Goal: Task Accomplishment & Management: Complete application form

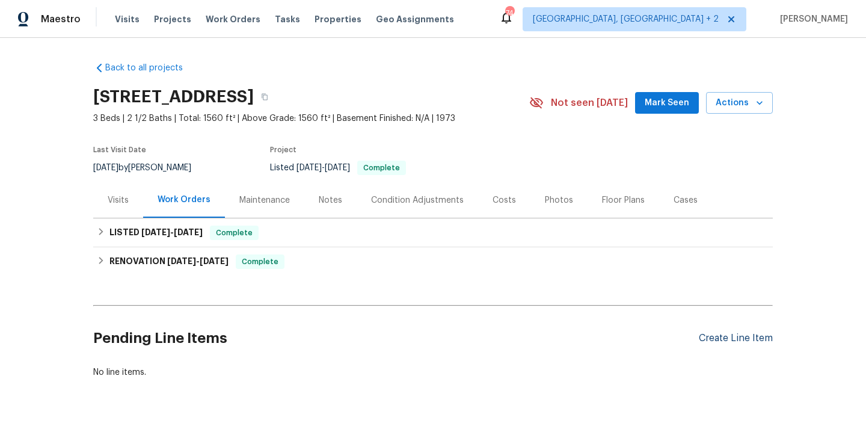
click at [748, 343] on div "Create Line Item" at bounding box center [736, 337] width 74 height 11
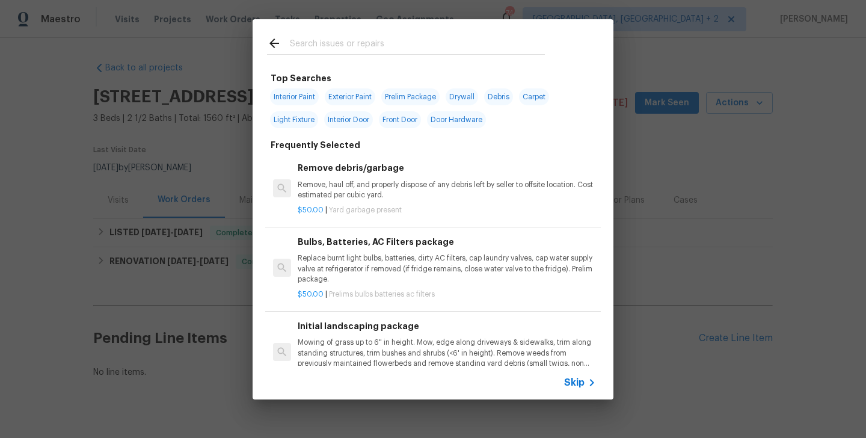
click at [330, 40] on input "text" at bounding box center [417, 45] width 255 height 18
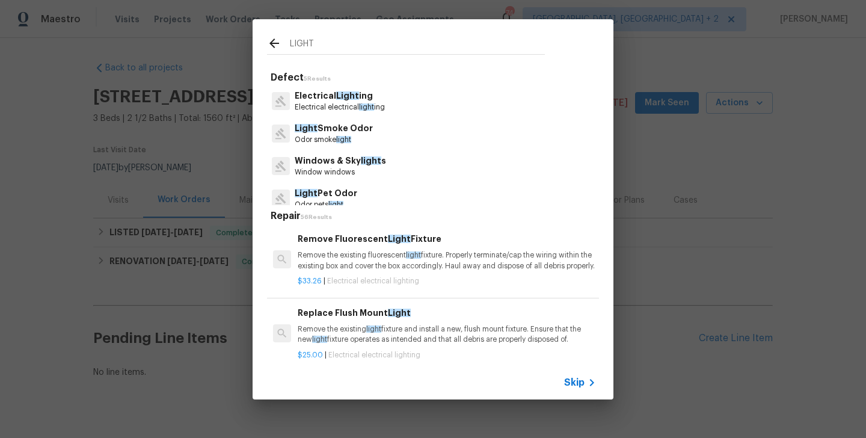
type input "LIGHT"
click at [346, 106] on p "Electrical electrical light ing" at bounding box center [340, 107] width 90 height 10
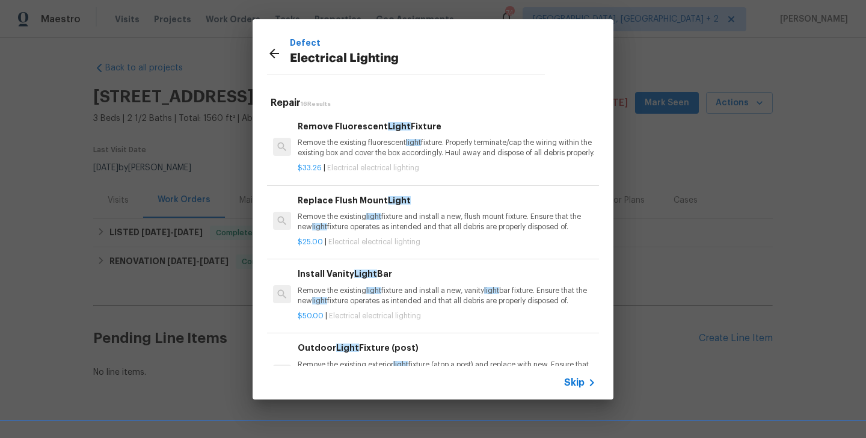
click at [346, 150] on p "Remove the existing fluorescent light fixture. Properly terminate/cap the wirin…" at bounding box center [447, 148] width 298 height 20
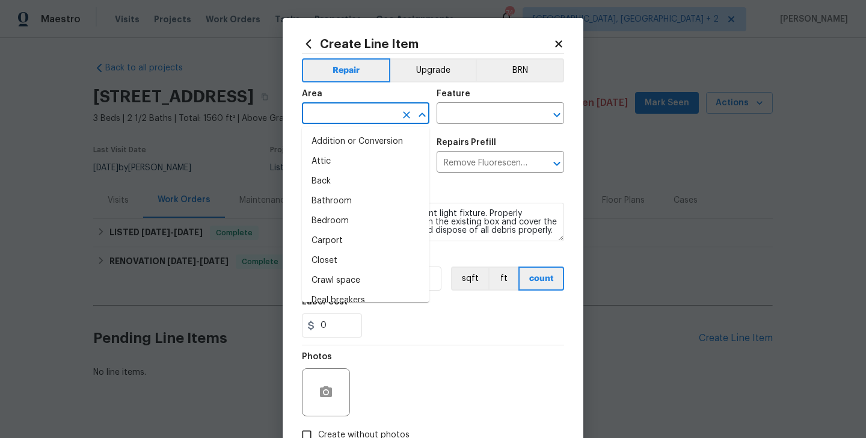
click at [328, 112] on input "text" at bounding box center [349, 114] width 94 height 19
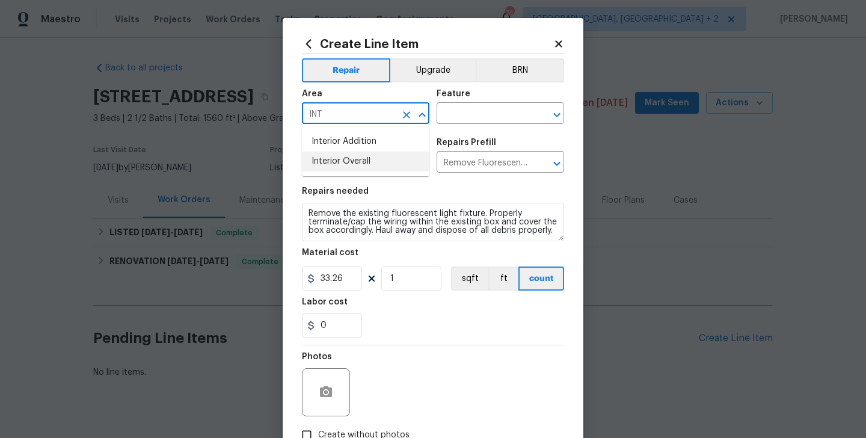
click at [341, 164] on li "Interior Overall" at bounding box center [365, 161] width 127 height 20
type input "Interior Overall"
click at [489, 121] on input "text" at bounding box center [483, 114] width 94 height 19
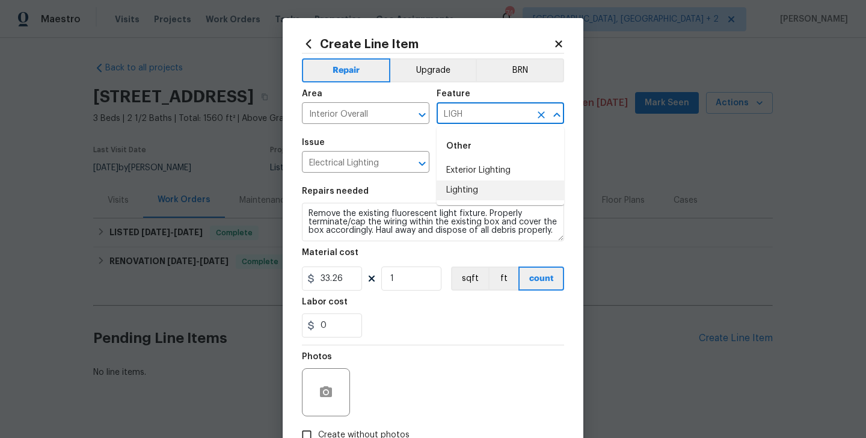
click at [503, 184] on li "Lighting" at bounding box center [499, 190] width 127 height 20
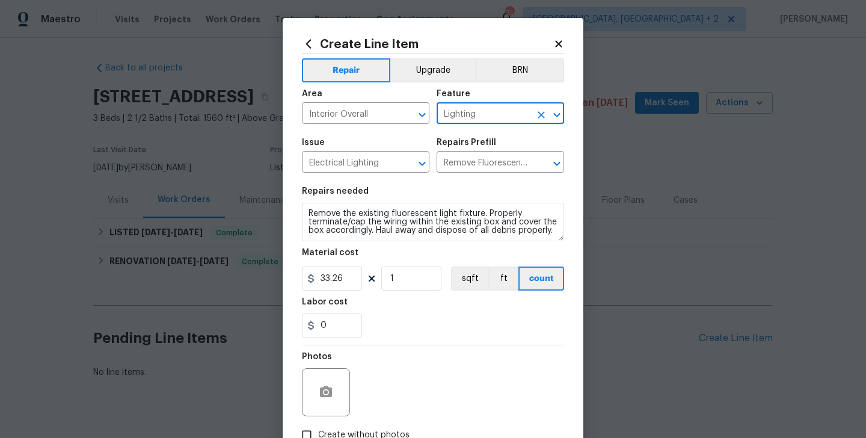
type input "Lighting"
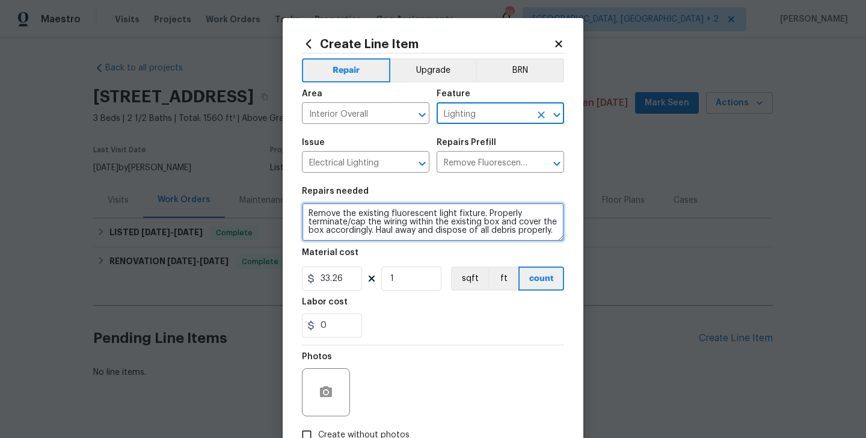
click at [399, 222] on textarea "Remove the existing fluorescent light fixture. Properly terminate/cap the wirin…" at bounding box center [433, 222] width 262 height 38
paste textarea "One bedroom needs new light bulbs. Please replace the bulbs and ensure proper l…"
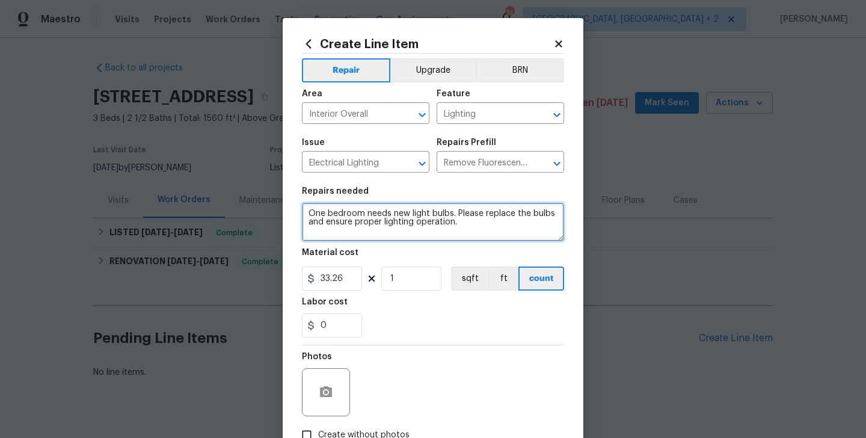
type textarea "One bedroom needs new light bulbs. Please replace the bulbs and ensure proper l…"
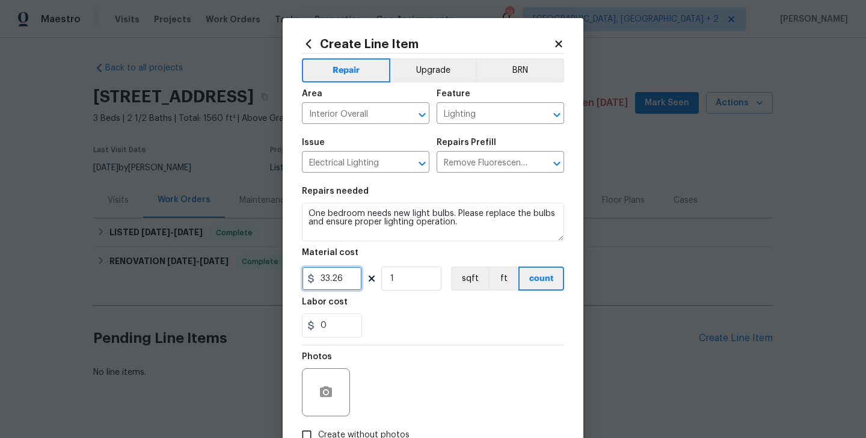
click at [330, 282] on input "33.26" at bounding box center [332, 278] width 60 height 24
type input "75"
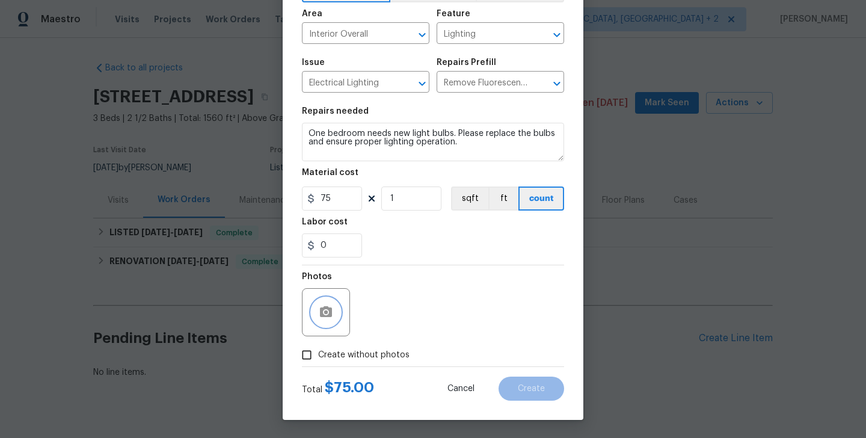
click at [321, 321] on button "button" at bounding box center [325, 312] width 29 height 29
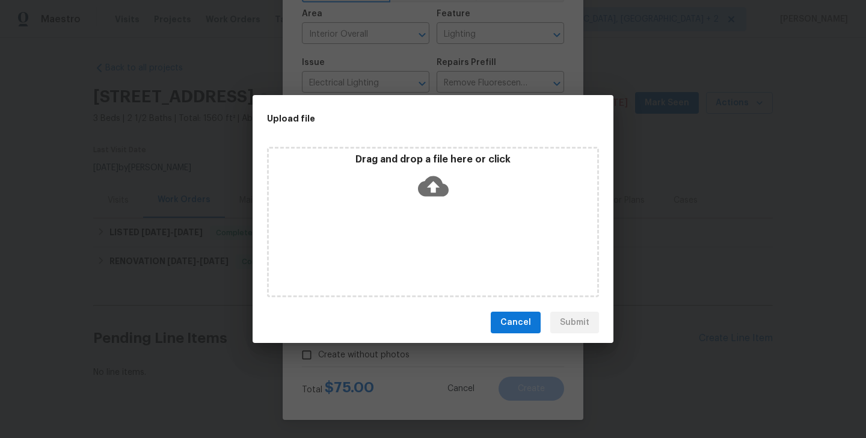
click at [442, 183] on icon at bounding box center [433, 186] width 31 height 20
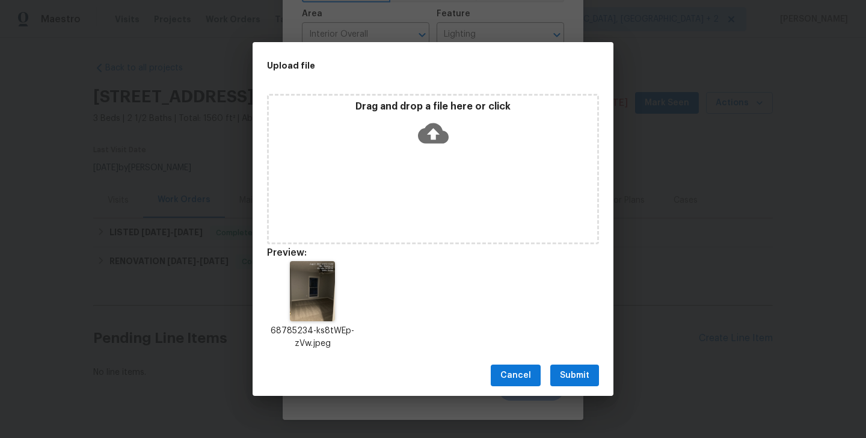
click at [577, 375] on span "Submit" at bounding box center [574, 375] width 29 height 15
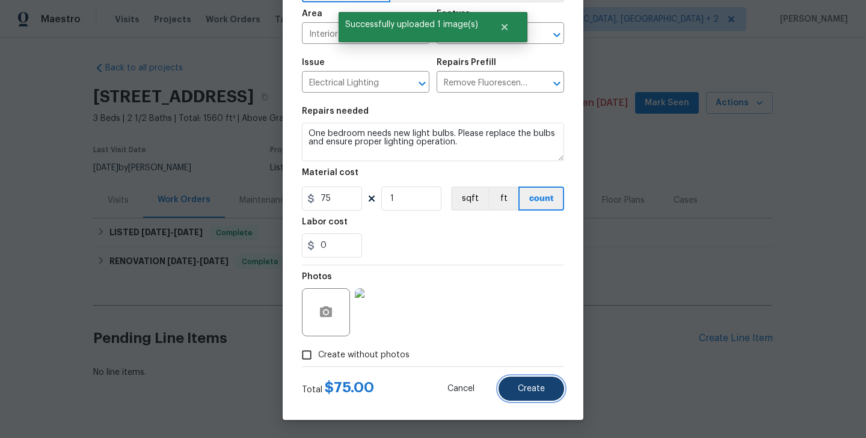
click at [540, 394] on button "Create" at bounding box center [531, 388] width 66 height 24
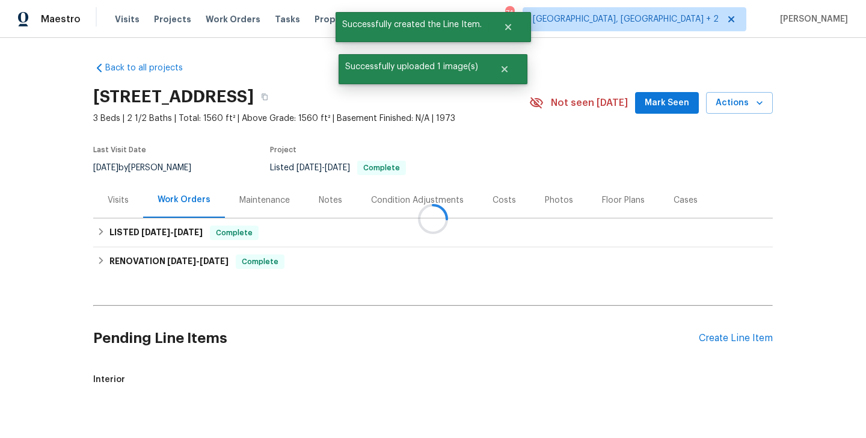
click at [729, 337] on div at bounding box center [433, 219] width 866 height 438
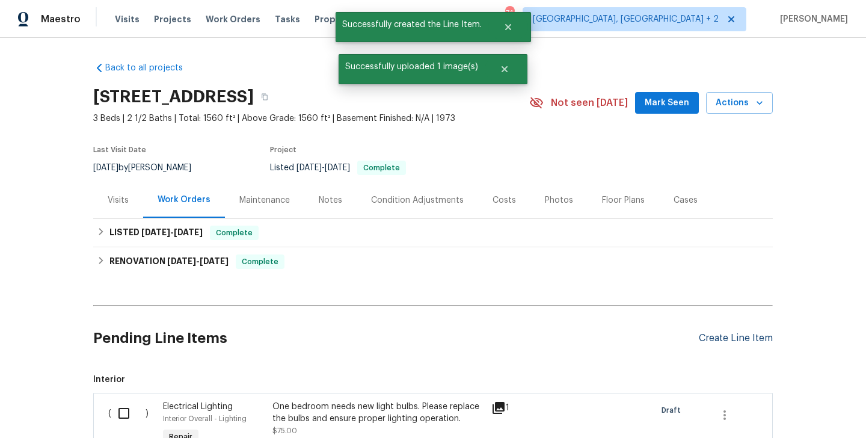
click at [729, 342] on div "Create Line Item" at bounding box center [736, 337] width 74 height 11
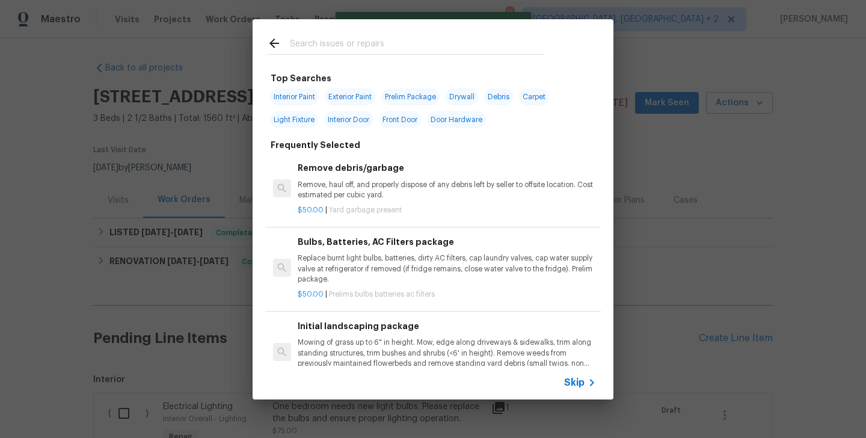
click at [358, 52] on input "text" at bounding box center [417, 45] width 255 height 18
type input "BULBS"
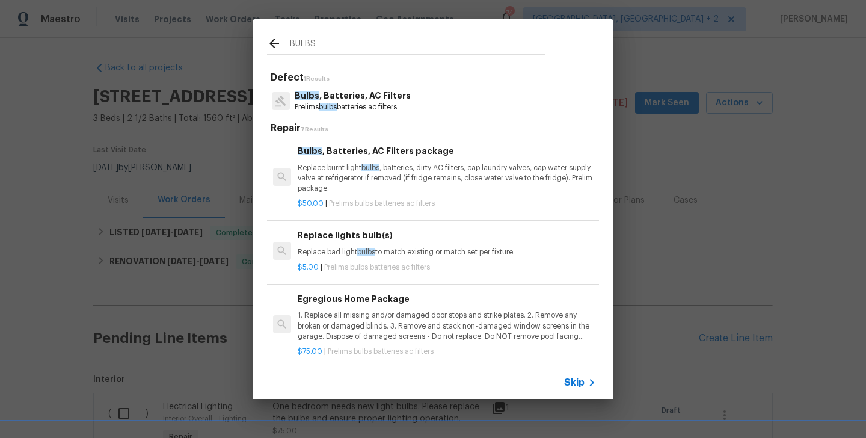
click at [357, 99] on p "Bulbs , Batteries, AC Filters" at bounding box center [353, 96] width 116 height 13
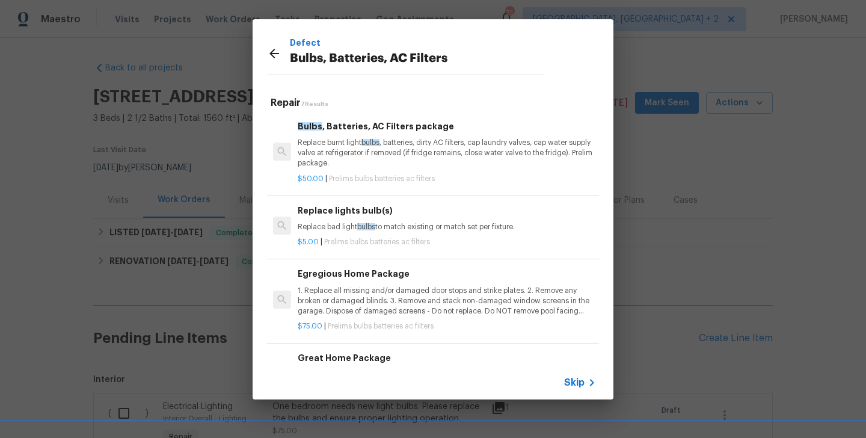
click at [365, 150] on p "Replace burnt light bulbs , batteries, dirty AC filters, cap laundry valves, ca…" at bounding box center [447, 153] width 298 height 31
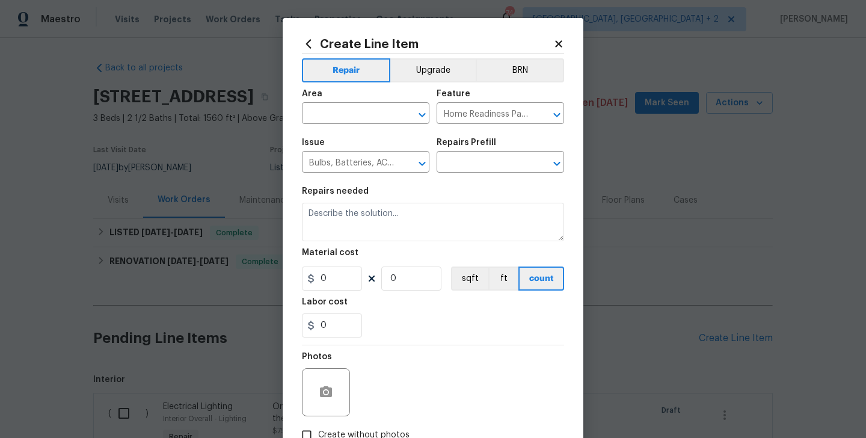
type input "Bulbs, Batteries, AC Filters package $50.00"
type textarea "Replace burnt light bulbs, batteries, dirty AC filters, cap laundry valves, cap…"
type input "50"
type input "1"
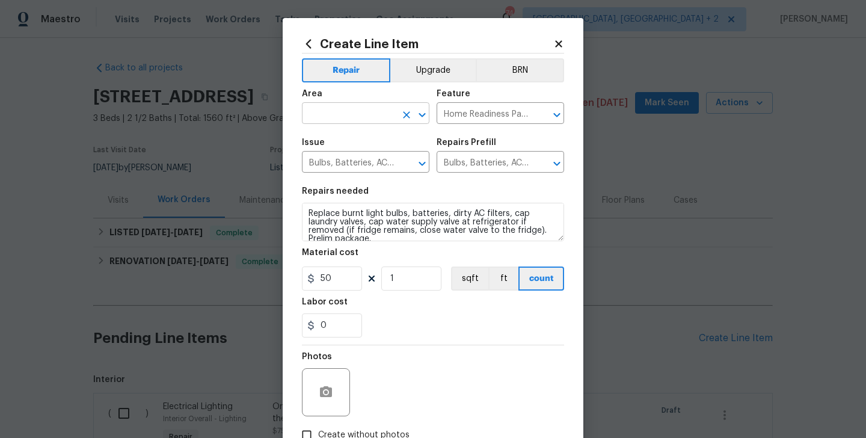
click at [343, 108] on input "text" at bounding box center [349, 114] width 94 height 19
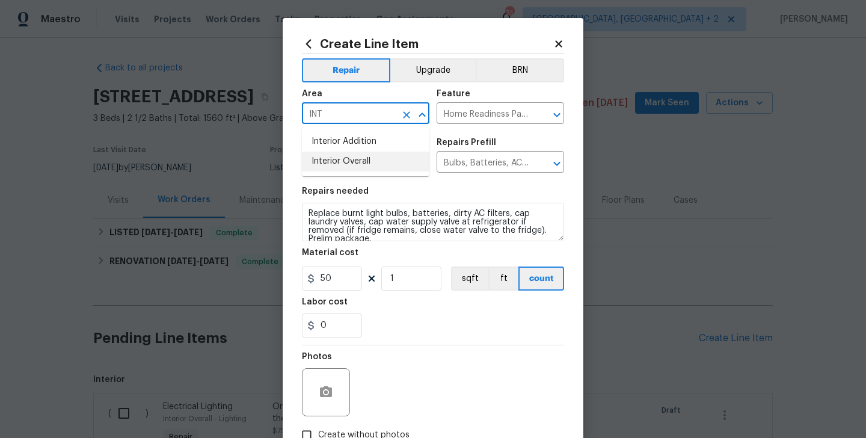
click at [352, 164] on li "Interior Overall" at bounding box center [365, 161] width 127 height 20
type input "Interior Overall"
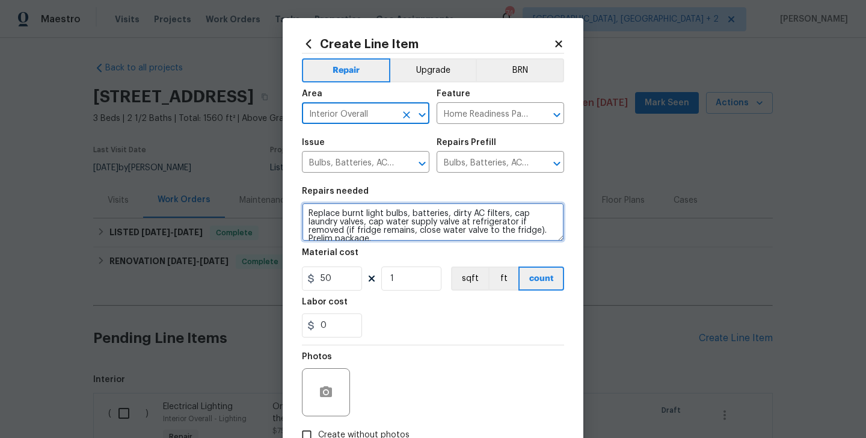
click at [352, 217] on textarea "Replace burnt light bulbs, batteries, dirty AC filters, cap laundry valves, cap…" at bounding box center [433, 222] width 262 height 38
paste textarea "The smoke alarm needs new batteries. Please replace the batteries and confirm t…"
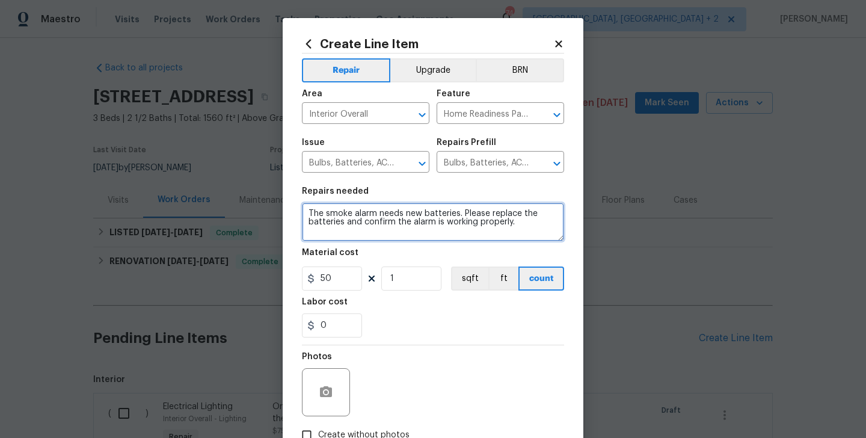
type textarea "The smoke alarm needs new batteries. Please replace the batteries and confirm t…"
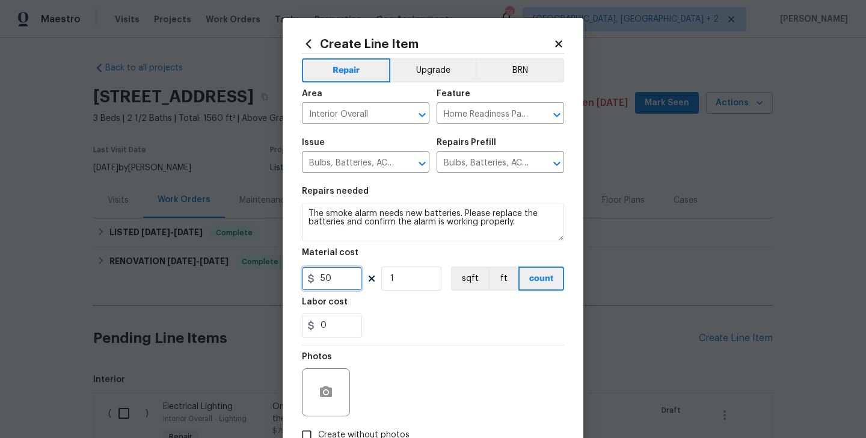
click at [330, 278] on input "50" at bounding box center [332, 278] width 60 height 24
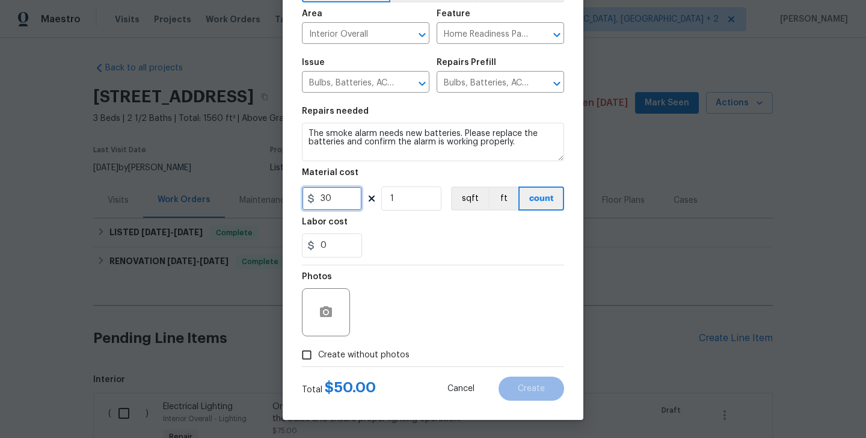
type input "30"
click at [367, 360] on span "Create without photos" at bounding box center [363, 355] width 91 height 13
click at [318, 360] on input "Create without photos" at bounding box center [306, 354] width 23 height 23
checkbox input "true"
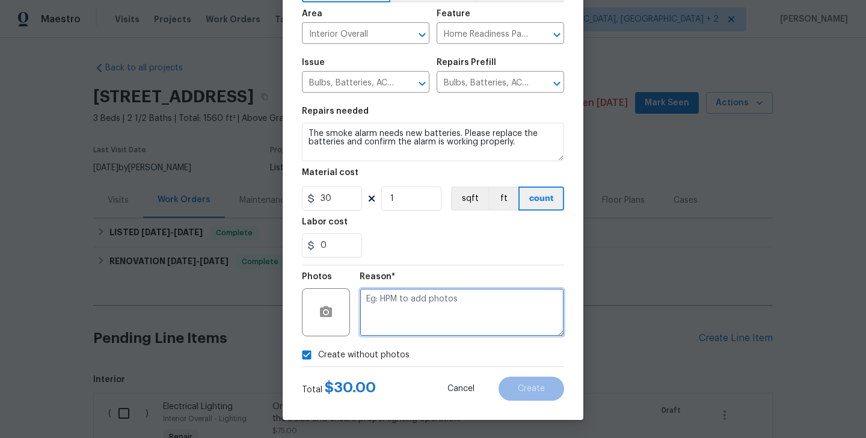
click at [468, 308] on textarea at bounding box center [461, 312] width 204 height 48
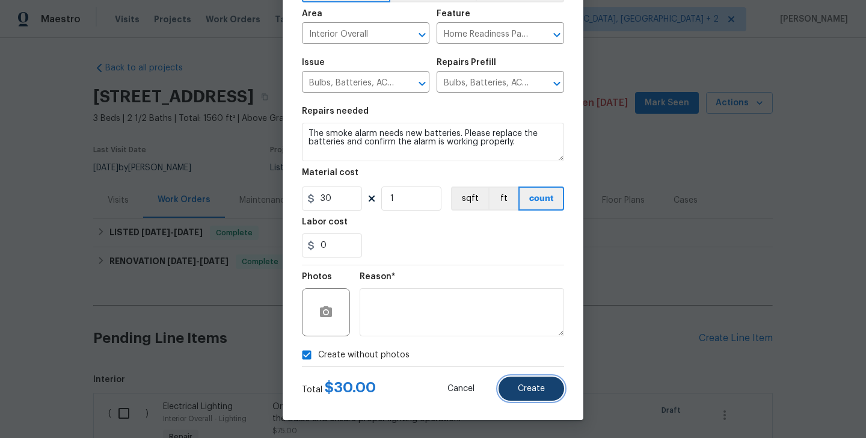
click at [519, 388] on span "Create" at bounding box center [531, 388] width 27 height 9
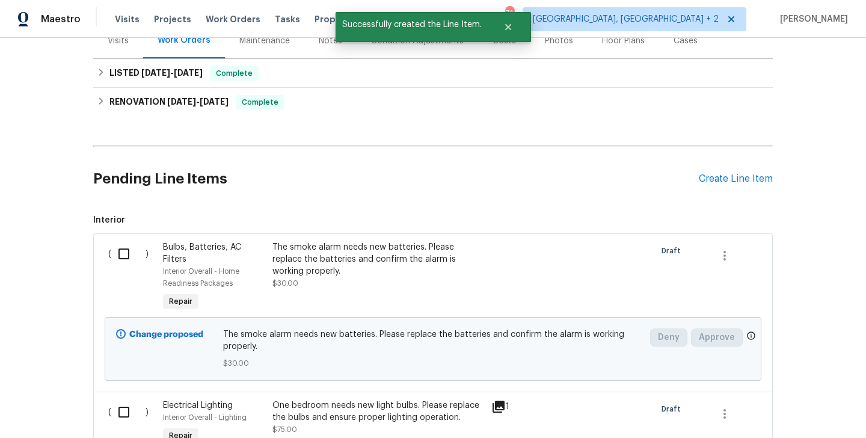
scroll to position [318, 0]
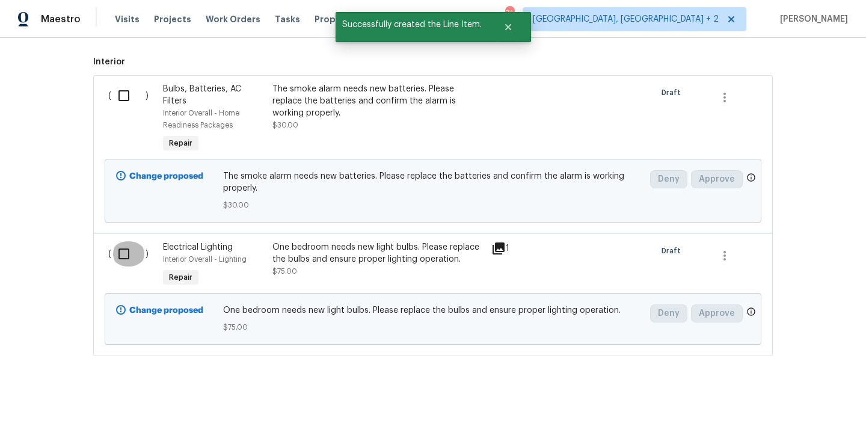
click at [129, 246] on input "checkbox" at bounding box center [128, 253] width 34 height 25
checkbox input "true"
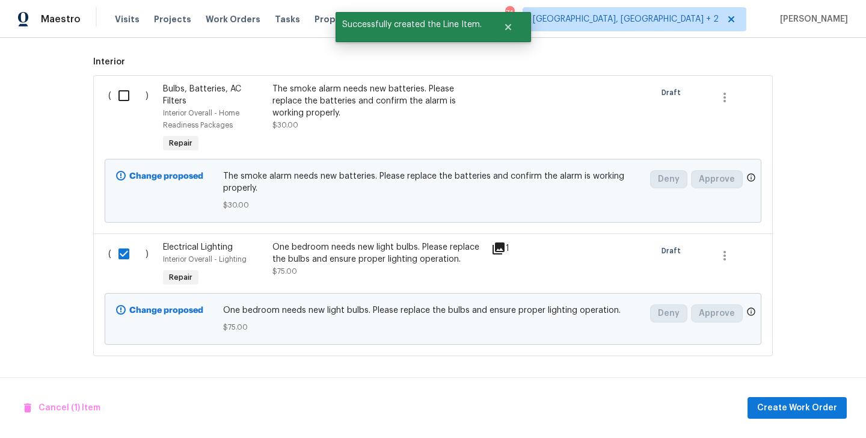
click at [123, 84] on input "checkbox" at bounding box center [128, 95] width 34 height 25
click at [802, 411] on span "Create Work Order" at bounding box center [797, 407] width 80 height 15
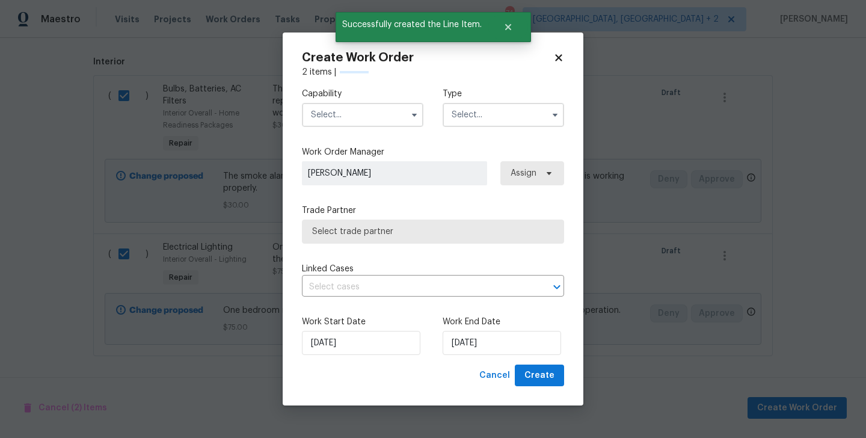
checkbox input "false"
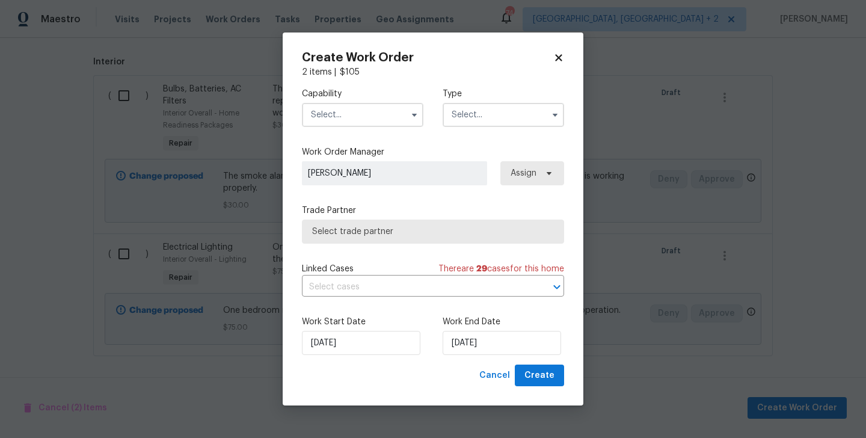
click at [343, 123] on input "text" at bounding box center [362, 115] width 121 height 24
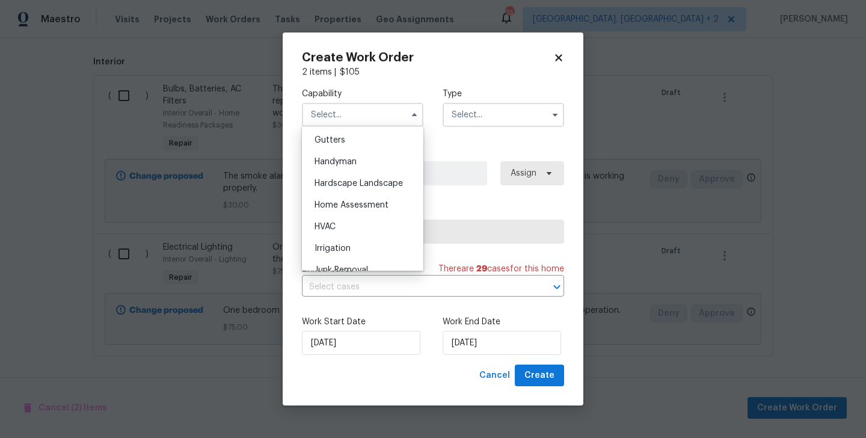
scroll to position [645, 0]
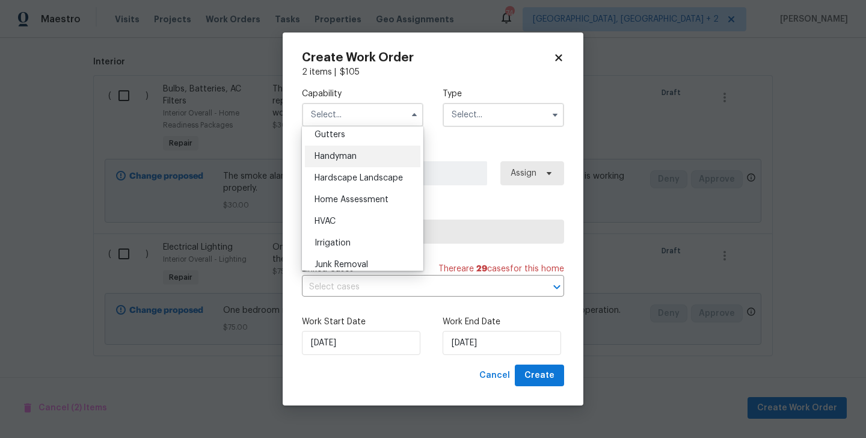
click at [356, 162] on div "Handyman" at bounding box center [362, 156] width 115 height 22
type input "Handyman"
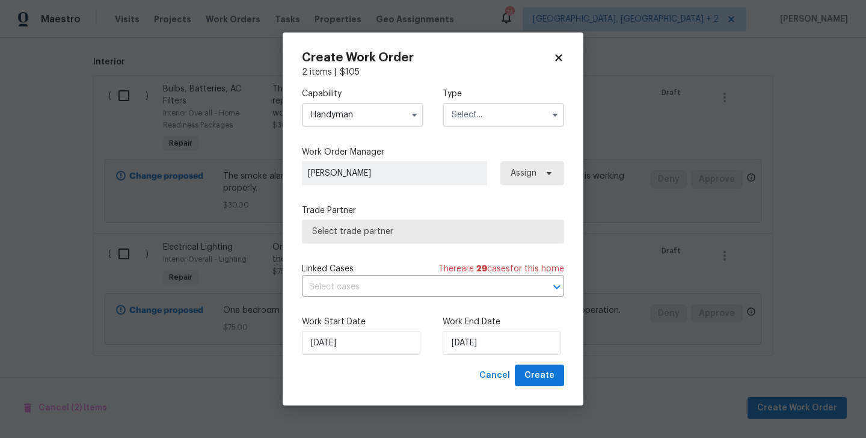
click at [481, 112] on input "text" at bounding box center [502, 115] width 121 height 24
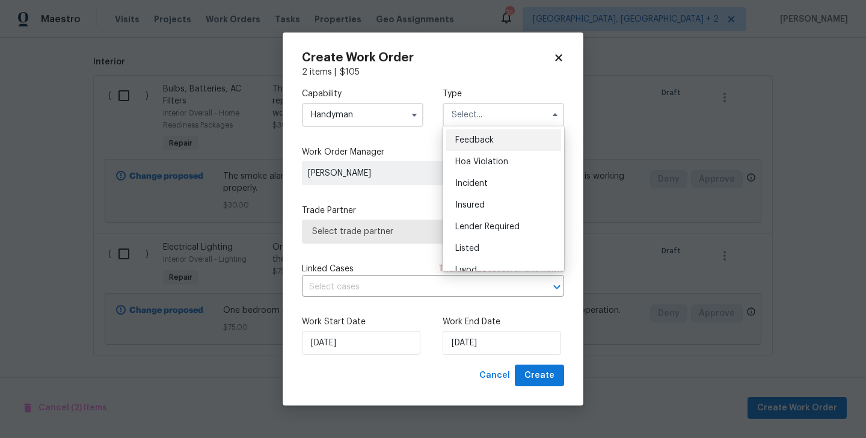
click at [494, 135] on div "Feedback" at bounding box center [502, 140] width 115 height 22
type input "Feedback"
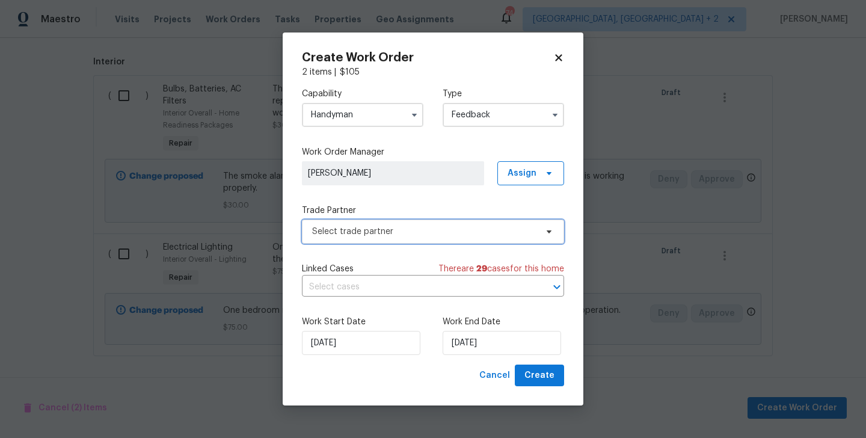
click at [369, 228] on span "Select trade partner" at bounding box center [424, 231] width 224 height 12
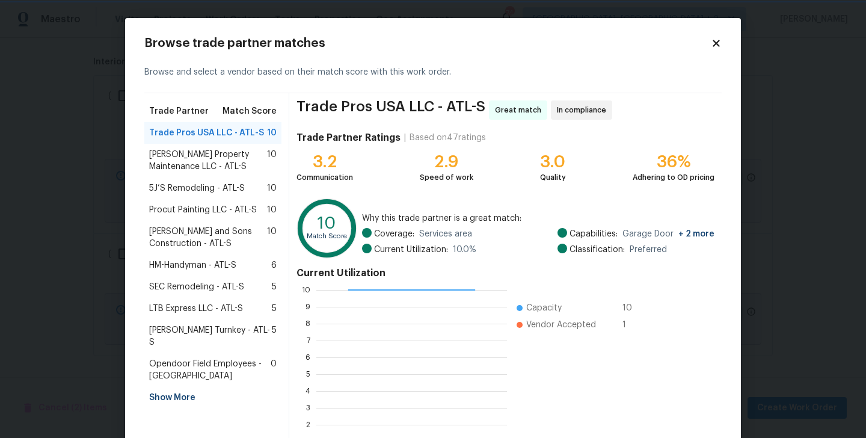
scroll to position [1, 1]
click at [206, 159] on span "[PERSON_NAME] Property Maintenance LLC - ATL-S" at bounding box center [208, 160] width 118 height 24
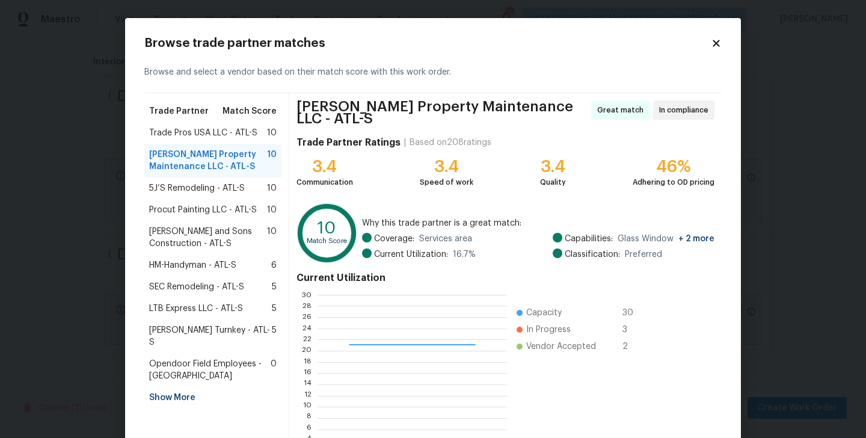
scroll to position [93, 0]
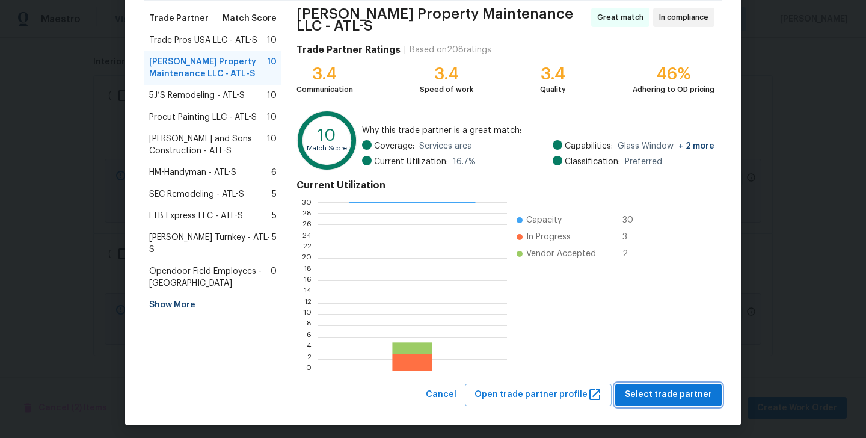
click at [682, 388] on span "Select trade partner" at bounding box center [668, 394] width 87 height 15
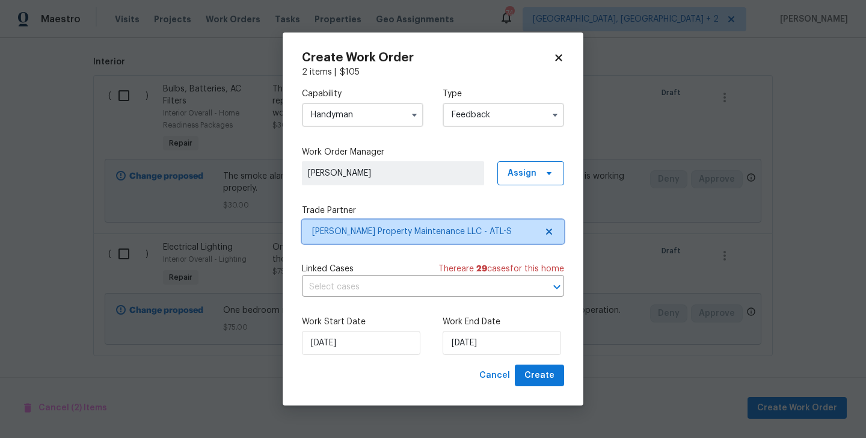
scroll to position [0, 0]
click at [516, 356] on div "Work Start Date [DATE] Work End Date [DATE]" at bounding box center [433, 335] width 262 height 58
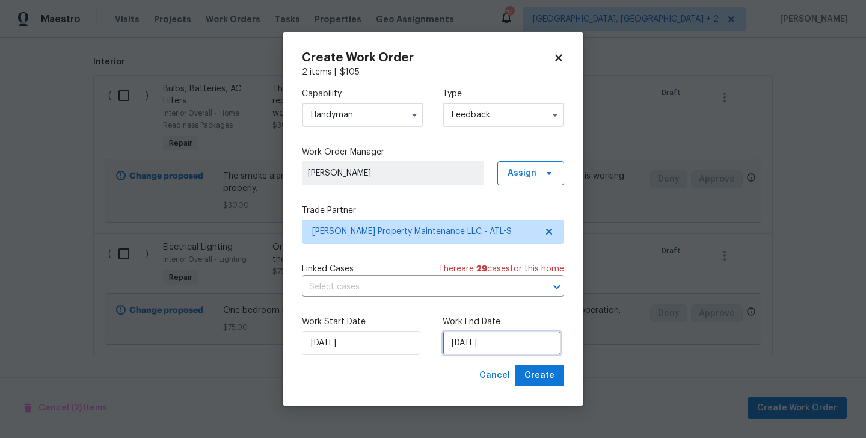
click at [509, 336] on input "[DATE]" at bounding box center [501, 343] width 118 height 24
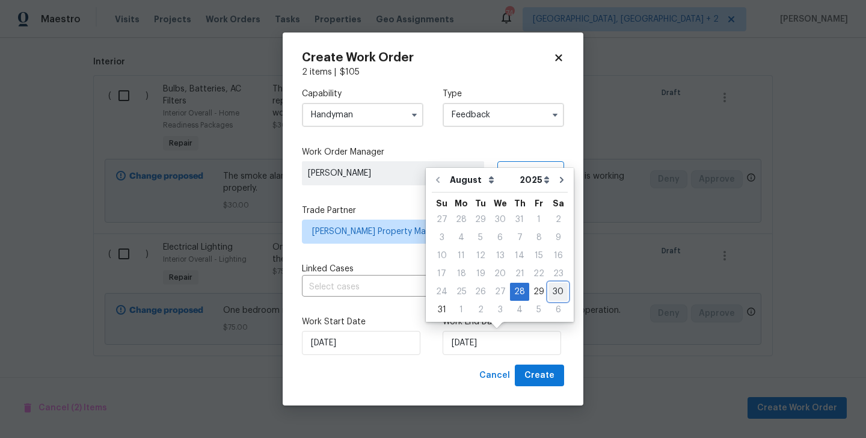
click at [553, 292] on div "30" at bounding box center [557, 291] width 19 height 17
type input "[DATE]"
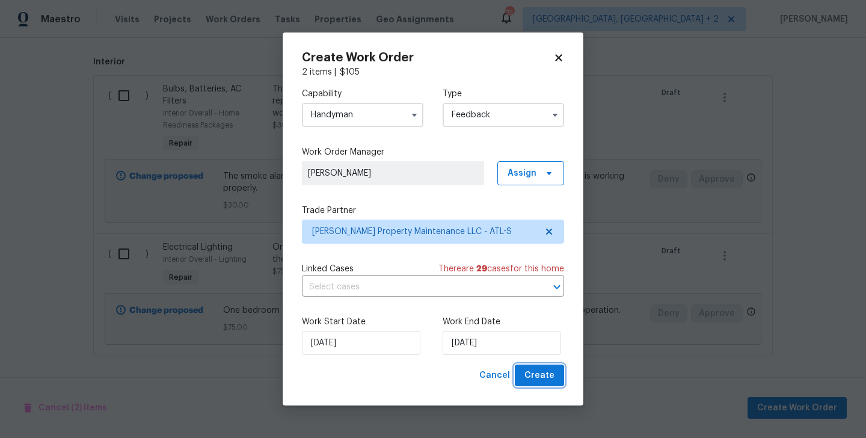
click at [539, 375] on span "Create" at bounding box center [539, 375] width 30 height 15
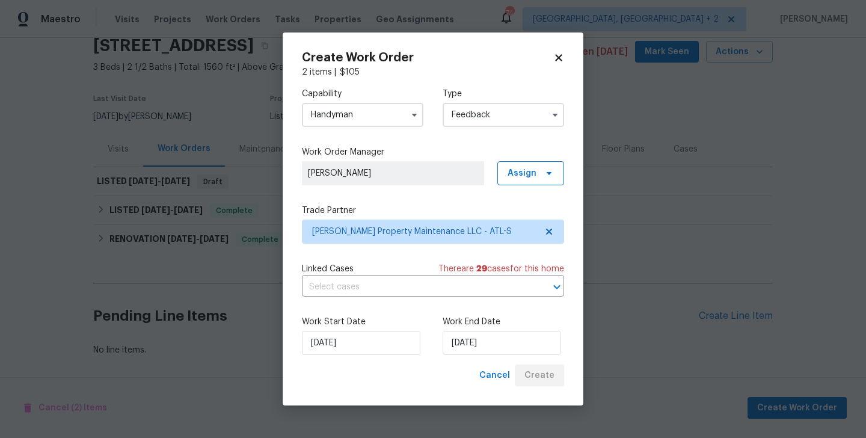
scroll to position [51, 0]
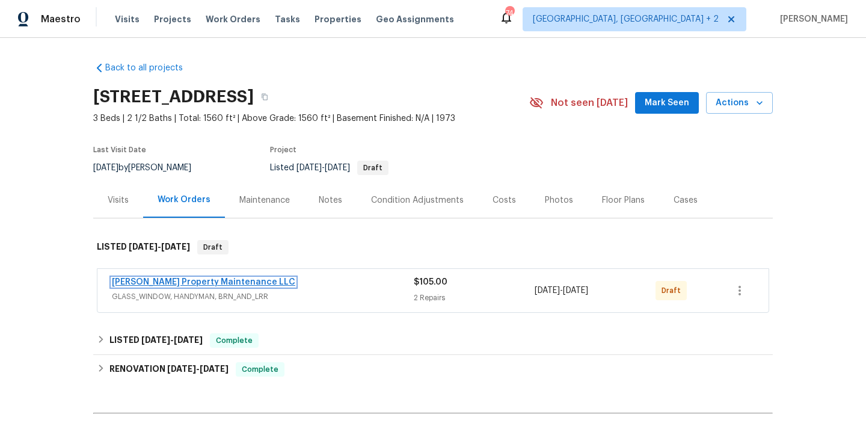
click at [212, 282] on link "[PERSON_NAME] Property Maintenance LLC" at bounding box center [203, 282] width 183 height 8
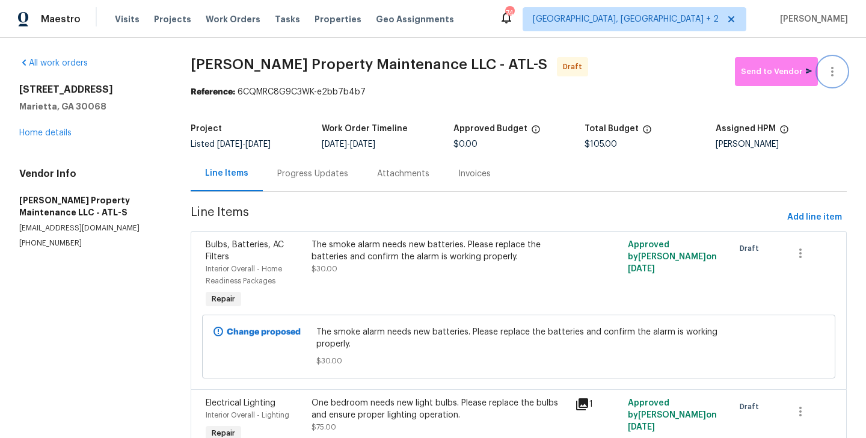
click at [830, 66] on icon "button" at bounding box center [832, 71] width 14 height 14
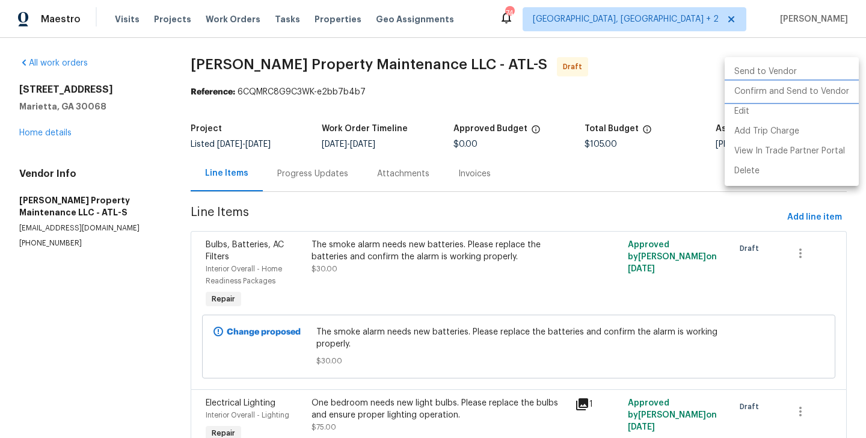
click at [832, 90] on li "Confirm and Send to Vendor" at bounding box center [791, 92] width 134 height 20
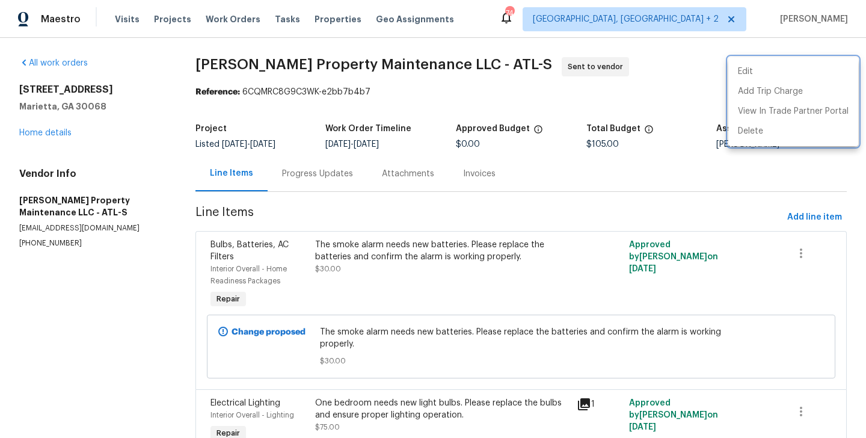
click at [298, 175] on div at bounding box center [433, 219] width 866 height 438
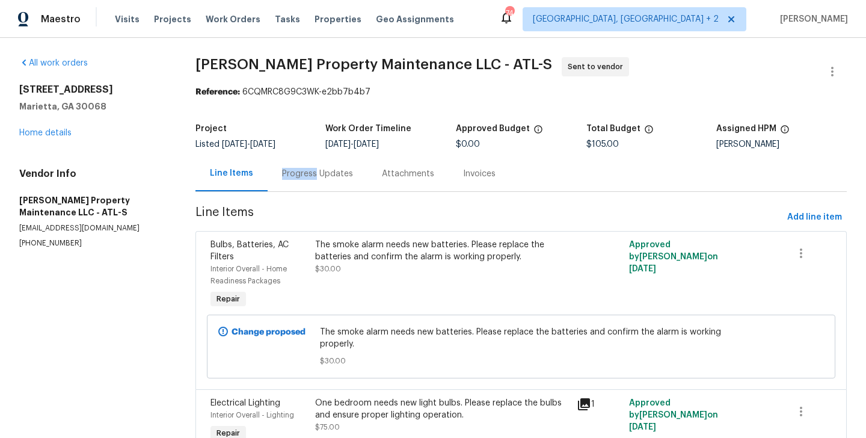
click at [298, 175] on div "Progress Updates" at bounding box center [317, 174] width 71 height 12
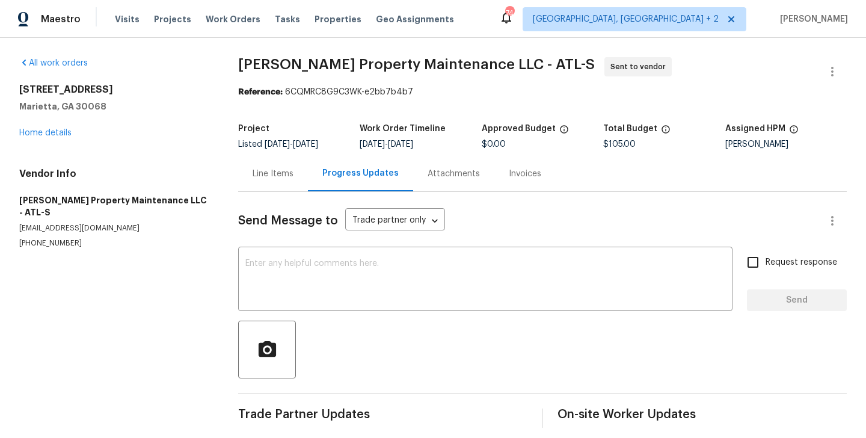
click at [332, 311] on div "Send Message to Trade partner only Trade partner only ​ x ​ Request response Se…" at bounding box center [542, 310] width 608 height 236
click at [332, 278] on textarea at bounding box center [485, 280] width 480 height 42
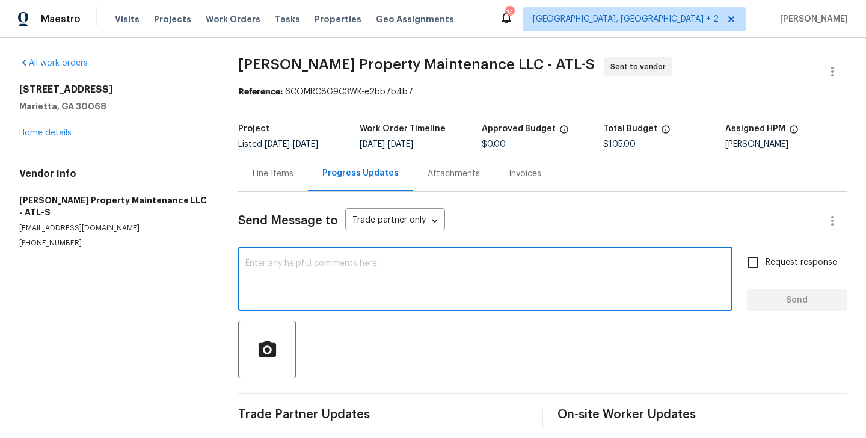
paste textarea "Hi, this is Blessida with Opendoor. I’m confirming you received the WO for the …"
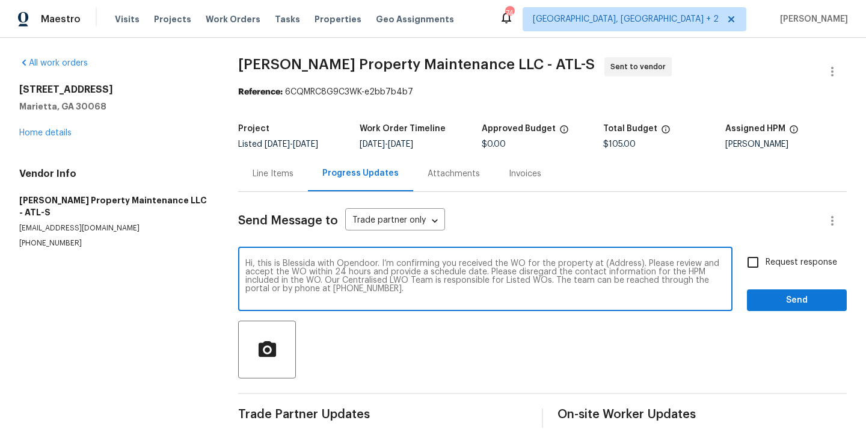
click at [616, 262] on textarea "Hi, this is Blessida with Opendoor. I’m confirming you received the WO for the …" at bounding box center [485, 280] width 480 height 42
paste textarea "[STREET_ADDRESS]"
type textarea "Hi, this is Blessida with Opendoor. I’m confirming you received the WO for the …"
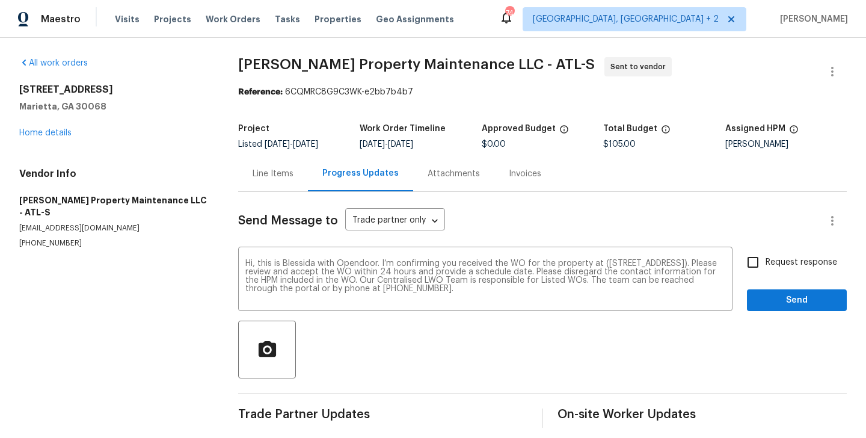
click at [786, 260] on span "Request response" at bounding box center [801, 262] width 72 height 13
click at [765, 260] on input "Request response" at bounding box center [752, 261] width 25 height 25
checkbox input "true"
click at [774, 303] on span "Send" at bounding box center [796, 300] width 81 height 15
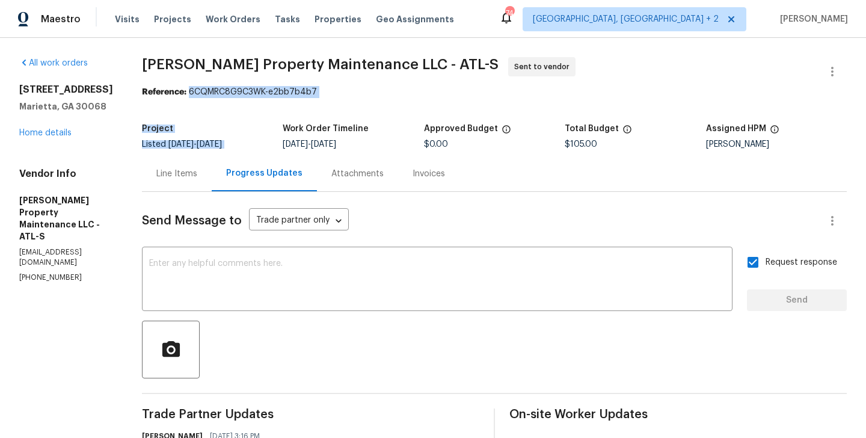
drag, startPoint x: 193, startPoint y: 90, endPoint x: 406, endPoint y: 102, distance: 213.2
click at [406, 102] on section "Glen Property Maintenance LLC - ATL-S Sent to vendor Reference: 6CQMRC8G9C3WK-e…" at bounding box center [494, 289] width 705 height 465
click at [240, 92] on div "Reference: 6CQMRC8G9C3WK-e2bb7b4b7" at bounding box center [494, 92] width 705 height 12
drag, startPoint x: 194, startPoint y: 91, endPoint x: 345, endPoint y: 93, distance: 151.5
click at [345, 93] on div "Reference: 6CQMRC8G9C3WK-e2bb7b4b7" at bounding box center [494, 92] width 705 height 12
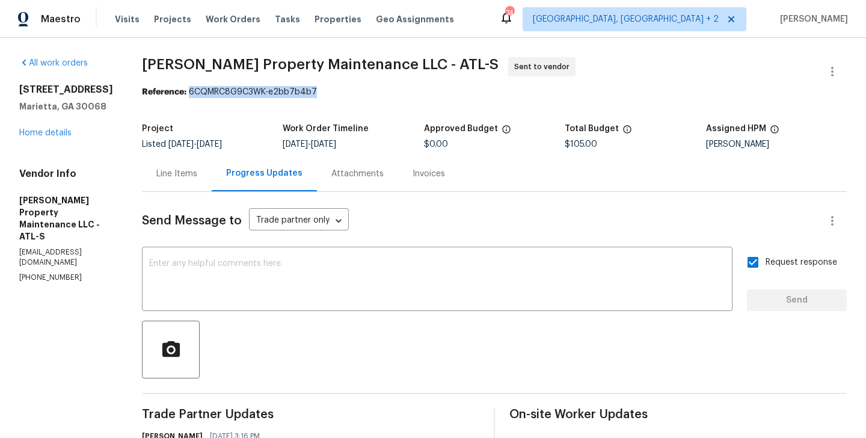
copy div "6CQMRC8G9C3WK-e2bb7b4b7"
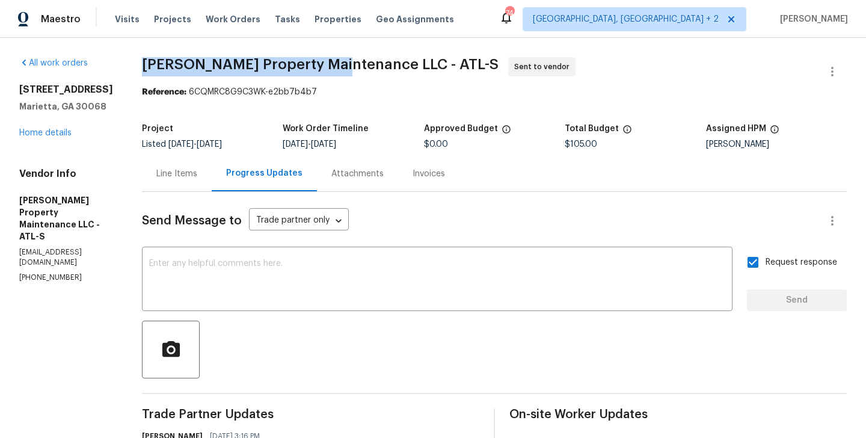
drag, startPoint x: 145, startPoint y: 63, endPoint x: 339, endPoint y: 76, distance: 194.0
click at [339, 76] on span "Glen Property Maintenance LLC - ATL-S Sent to vendor" at bounding box center [480, 71] width 676 height 29
copy span "Glen Property Maintenance"
click at [49, 135] on link "Home details" at bounding box center [45, 133] width 52 height 8
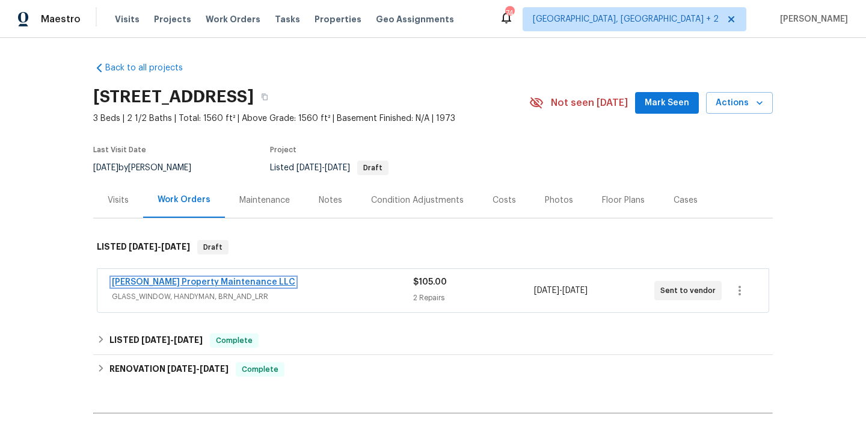
click at [191, 278] on link "[PERSON_NAME] Property Maintenance LLC" at bounding box center [203, 282] width 183 height 8
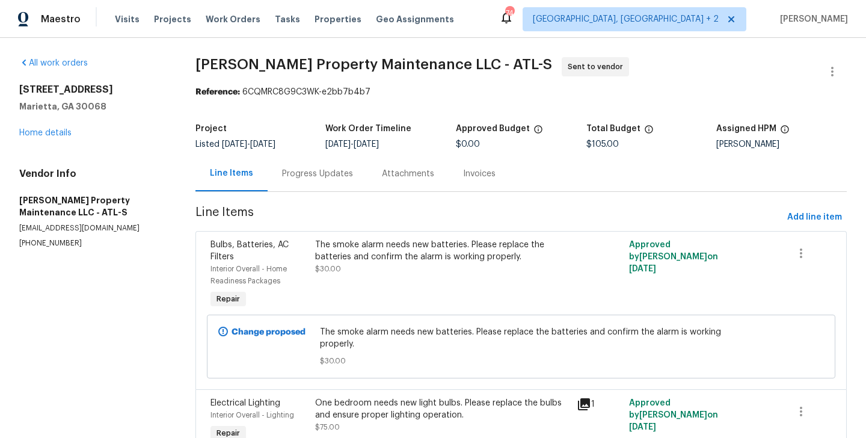
click at [60, 128] on div "4958 Meadow Ln Marietta, GA 30068 Home details" at bounding box center [92, 111] width 147 height 55
click at [63, 131] on link "Home details" at bounding box center [45, 133] width 52 height 8
